Goal: Task Accomplishment & Management: Use online tool/utility

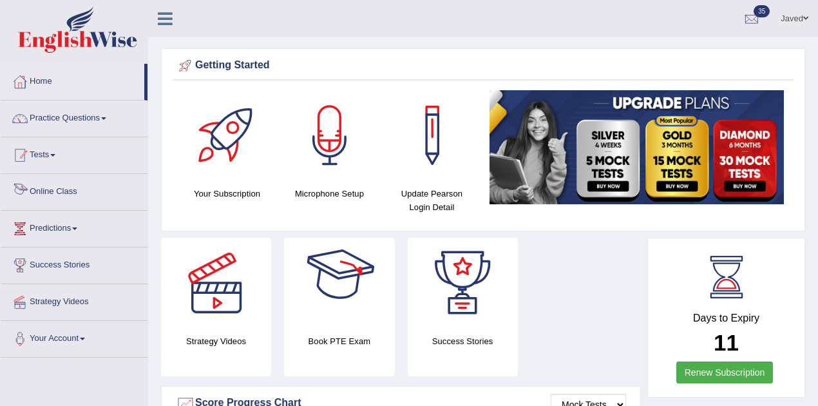
click at [44, 157] on link "Tests" at bounding box center [74, 153] width 147 height 32
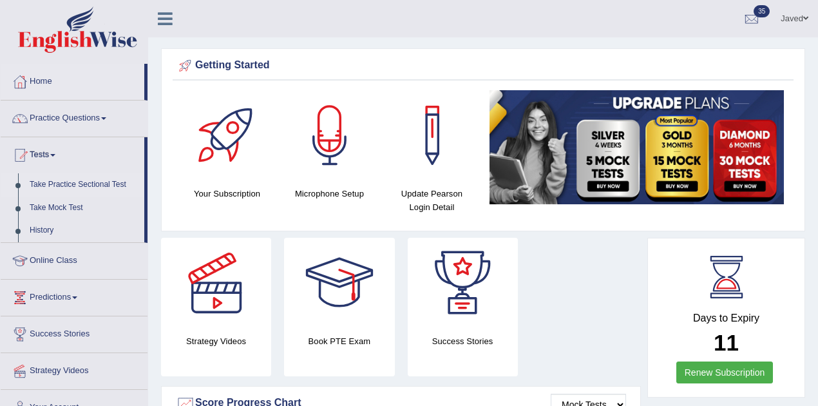
click at [79, 189] on link "Take Practice Sectional Test" at bounding box center [84, 184] width 120 height 23
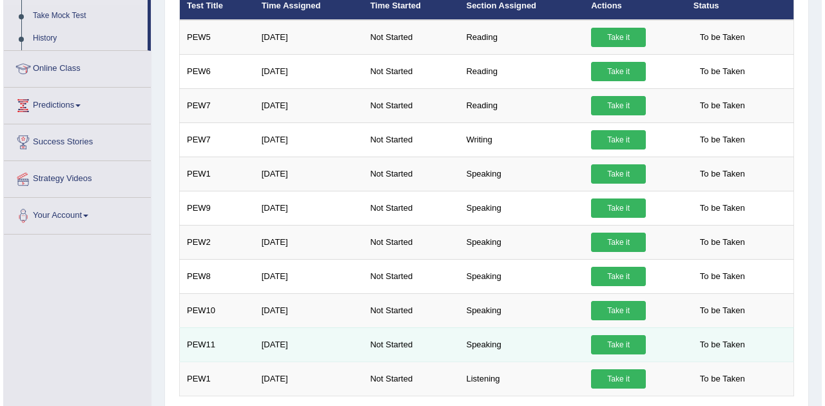
scroll to position [142, 0]
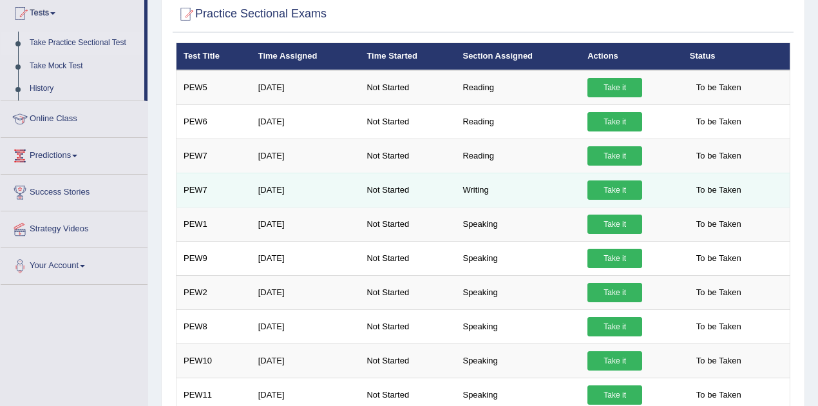
click at [622, 187] on link "Take it" at bounding box center [614, 189] width 55 height 19
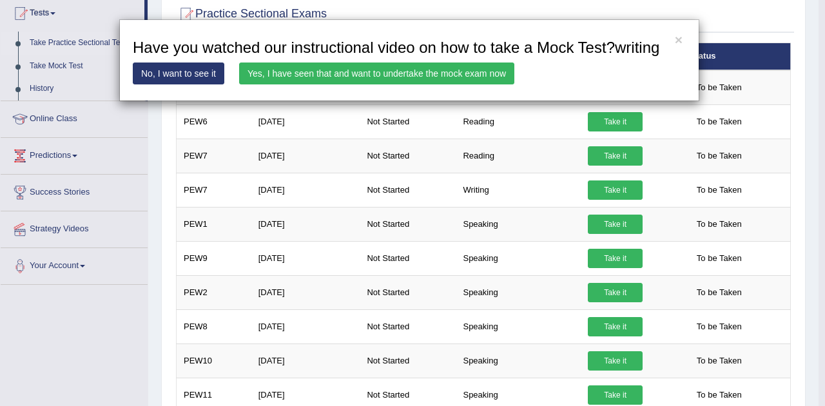
click at [389, 67] on link "Yes, I have seen that and want to undertake the mock exam now" at bounding box center [376, 73] width 275 height 22
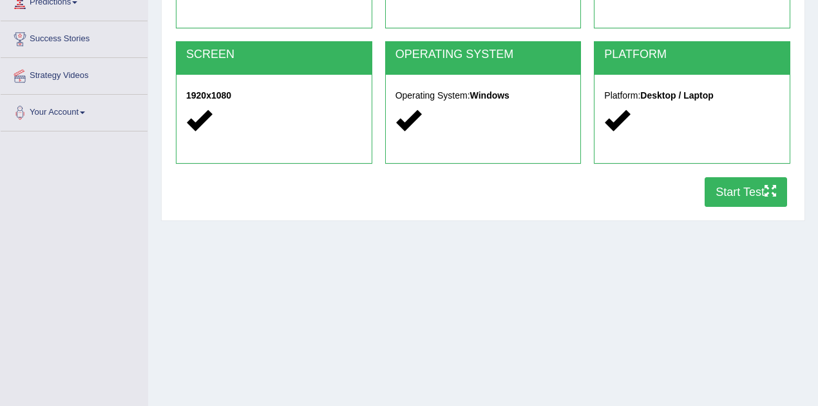
scroll to position [258, 0]
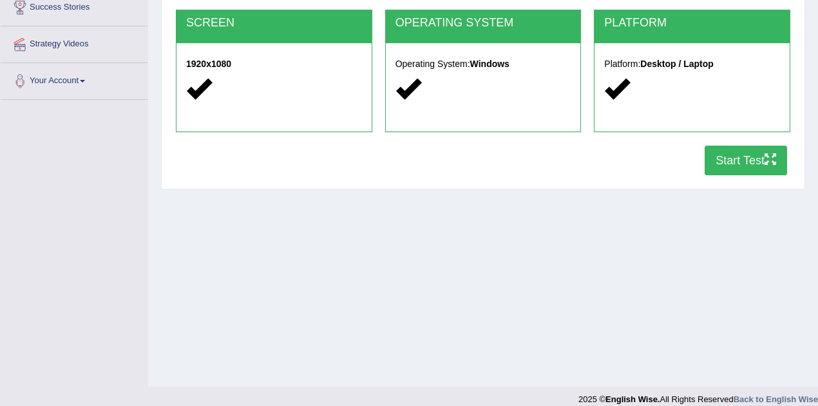
click at [759, 157] on button "Start Test" at bounding box center [746, 161] width 82 height 30
